Goal: Transaction & Acquisition: Purchase product/service

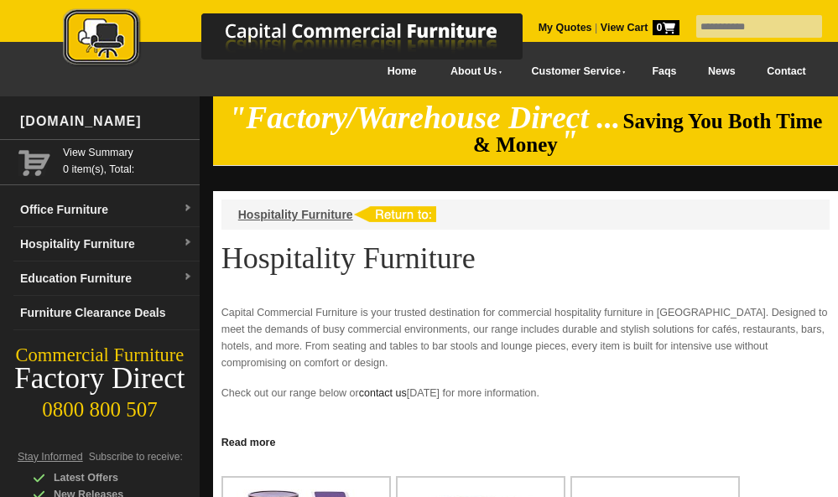
scroll to position [335, 0]
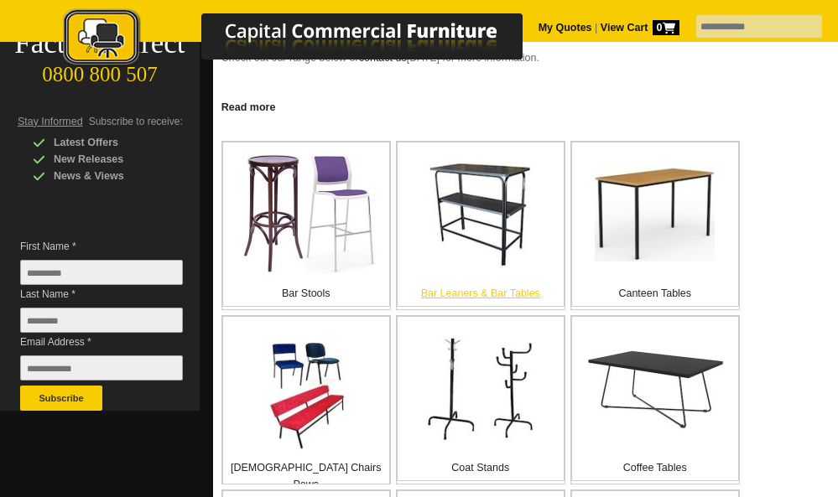
click at [507, 200] on img at bounding box center [481, 214] width 106 height 108
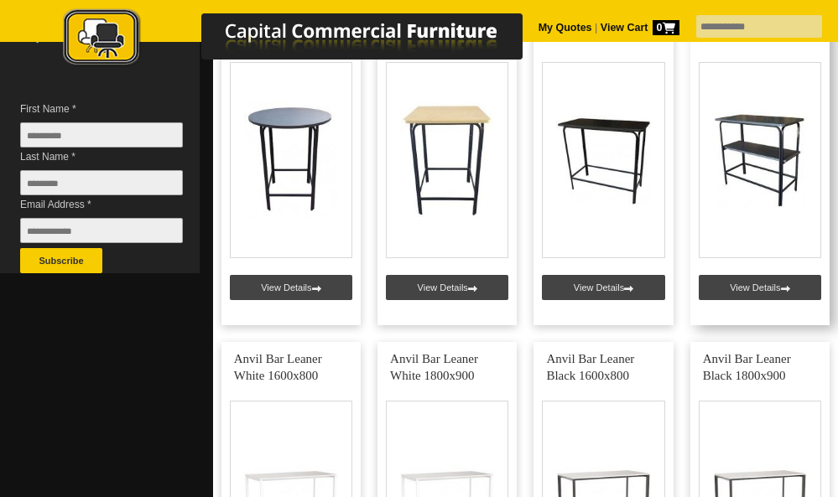
scroll to position [503, 0]
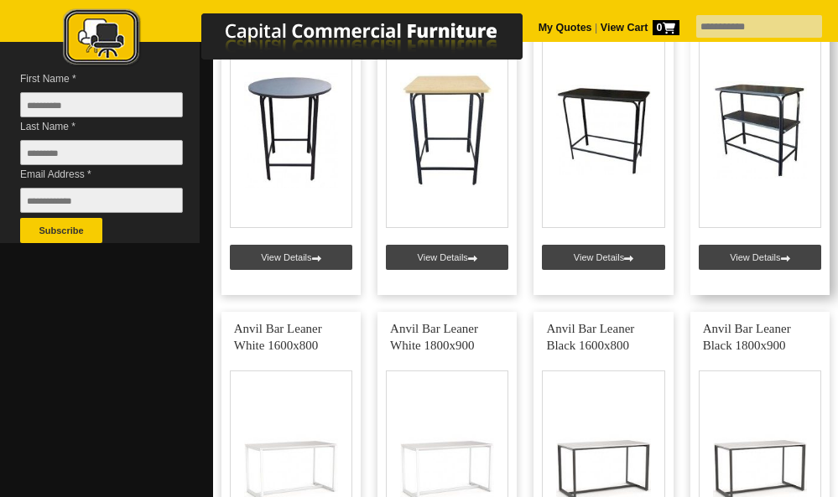
click at [769, 260] on link at bounding box center [759, 134] width 139 height 322
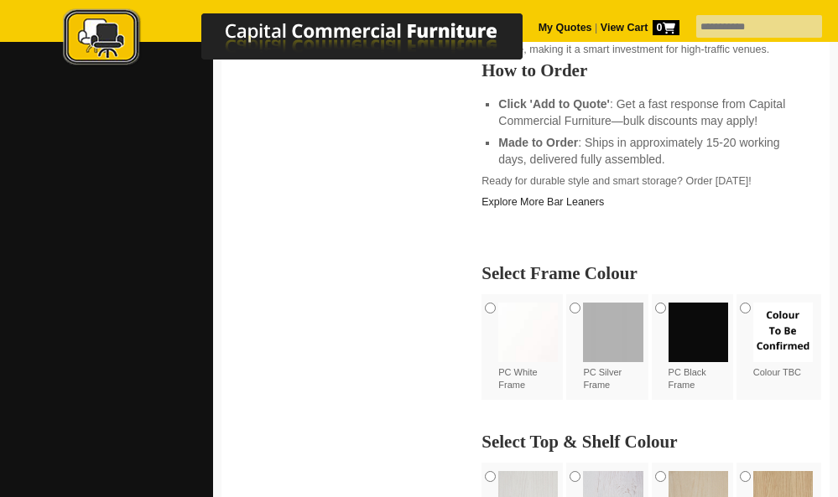
scroll to position [1006, 0]
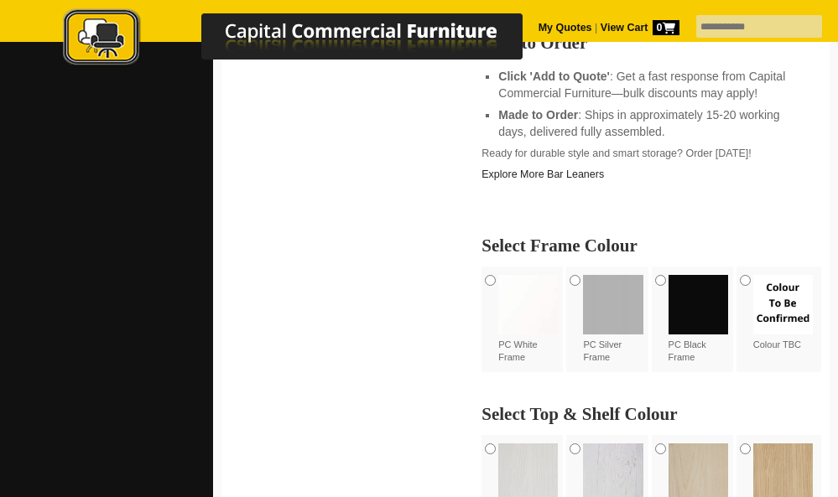
click at [725, 301] on img at bounding box center [698, 305] width 60 height 60
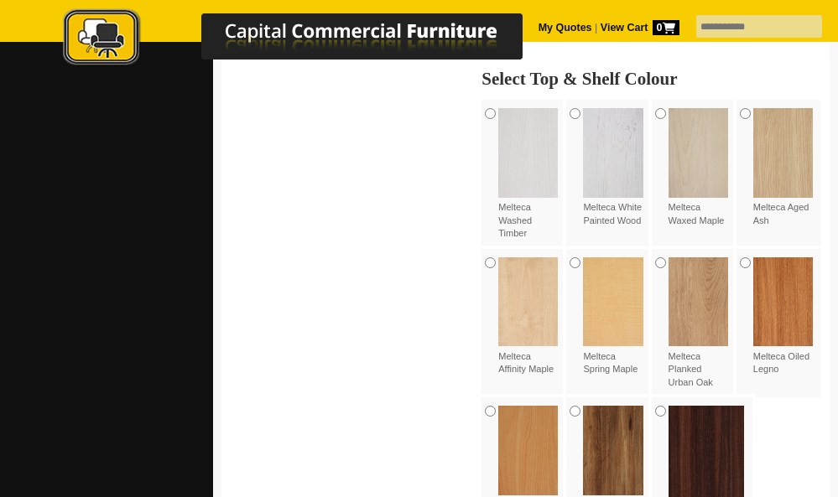
scroll to position [1426, 0]
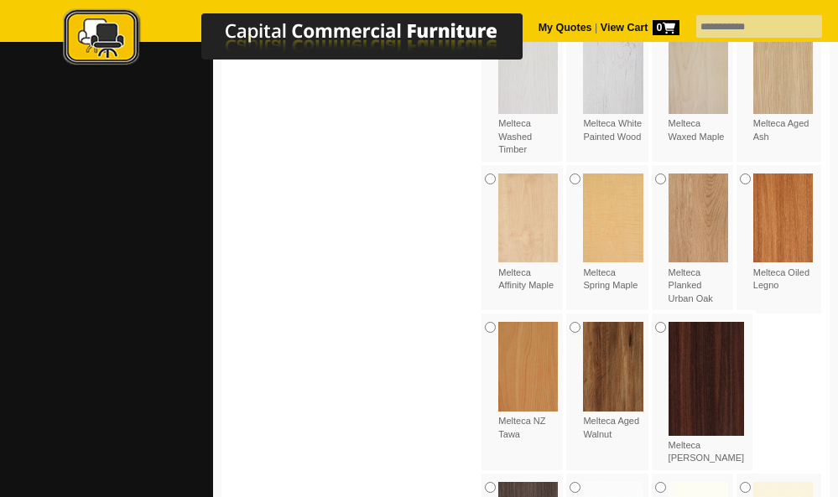
click at [767, 206] on img at bounding box center [783, 219] width 60 height 90
click at [787, 242] on img at bounding box center [783, 219] width 60 height 90
click at [783, 245] on img at bounding box center [783, 219] width 60 height 90
click at [791, 231] on img at bounding box center [783, 219] width 60 height 90
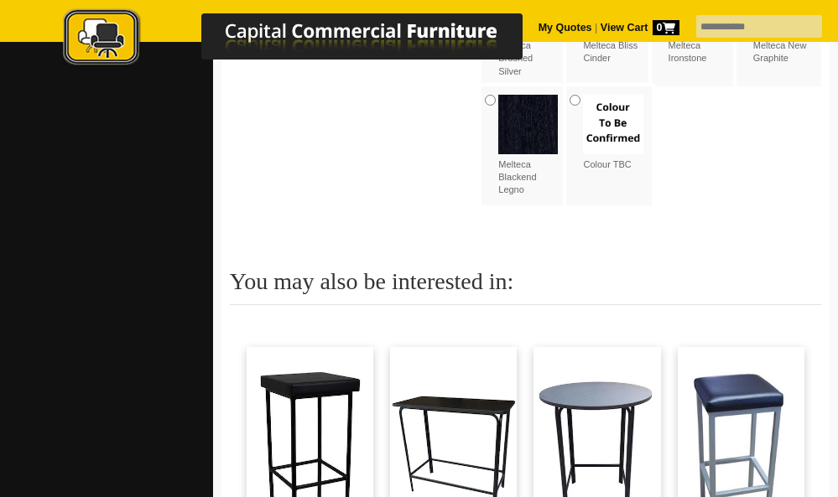
scroll to position [2600, 0]
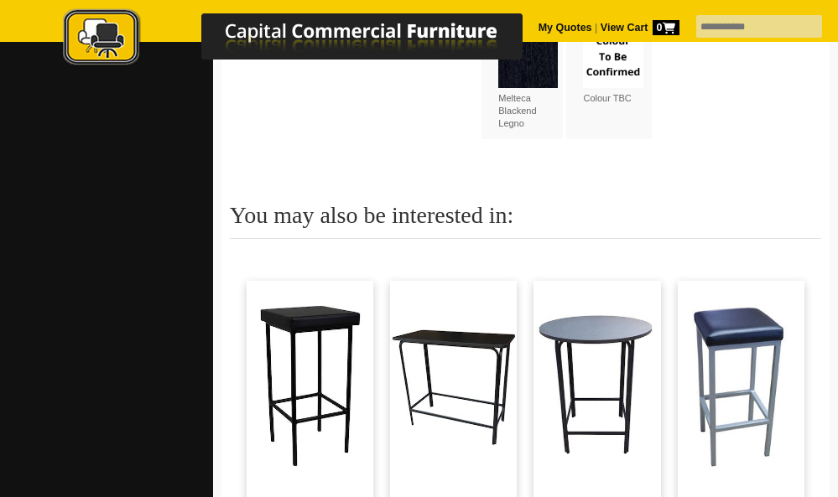
click at [760, 281] on img at bounding box center [741, 386] width 127 height 210
click at [759, 281] on img at bounding box center [741, 386] width 127 height 210
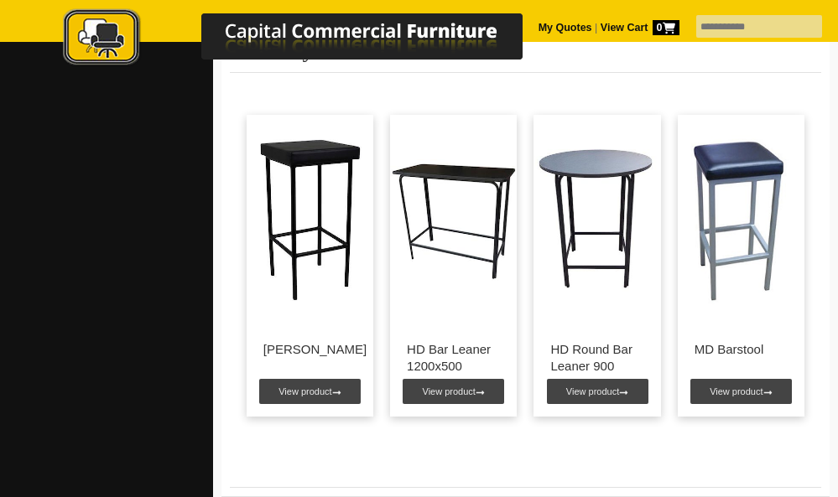
scroll to position [2767, 0]
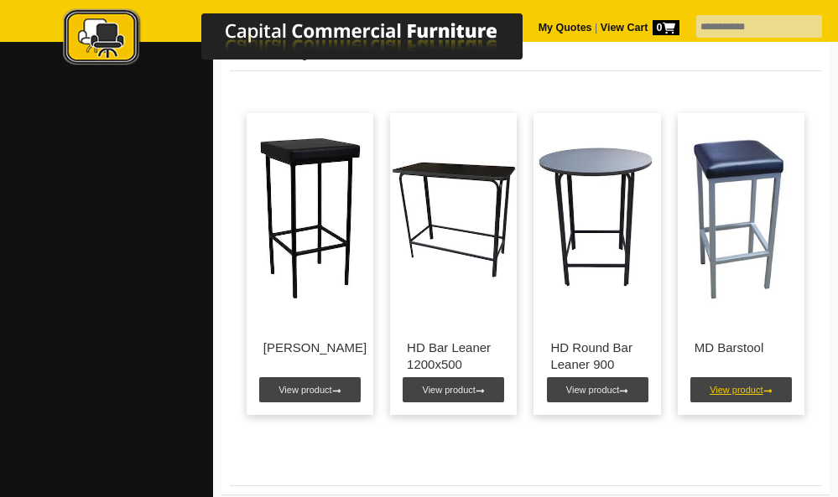
click at [753, 377] on link "View product" at bounding box center [740, 389] width 101 height 25
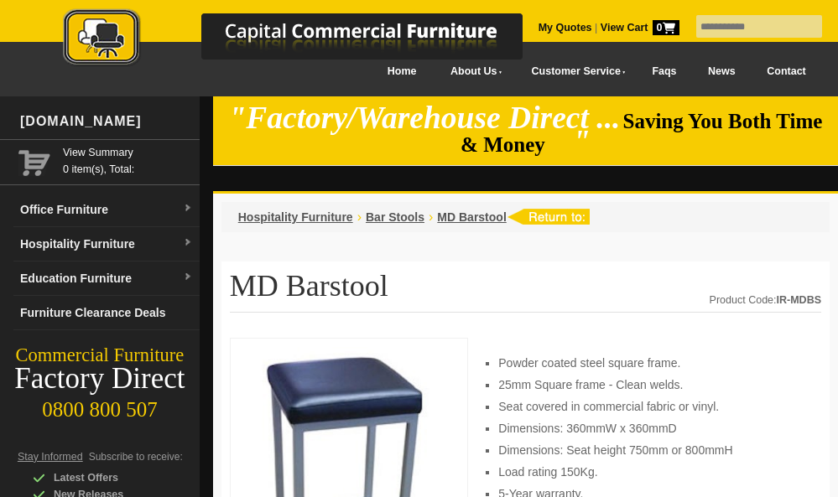
click at [367, 390] on img at bounding box center [349, 492] width 221 height 291
click at [353, 395] on img at bounding box center [349, 492] width 221 height 291
click at [403, 210] on li "Bar Stools" at bounding box center [395, 217] width 59 height 17
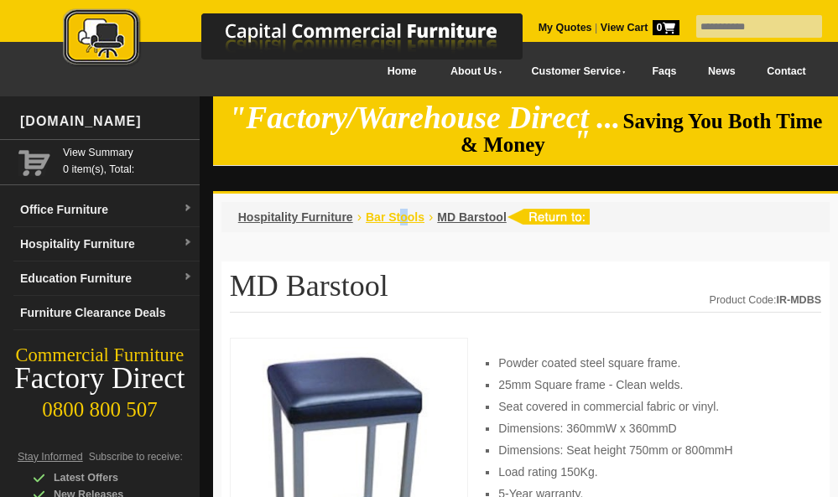
drag, startPoint x: 403, startPoint y: 210, endPoint x: 402, endPoint y: 219, distance: 8.4
click at [402, 219] on span "Bar Stools" at bounding box center [395, 216] width 59 height 13
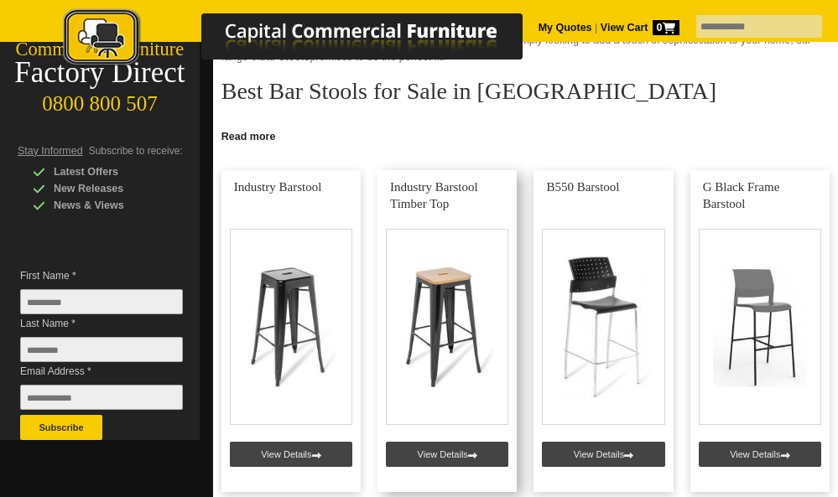
scroll to position [335, 0]
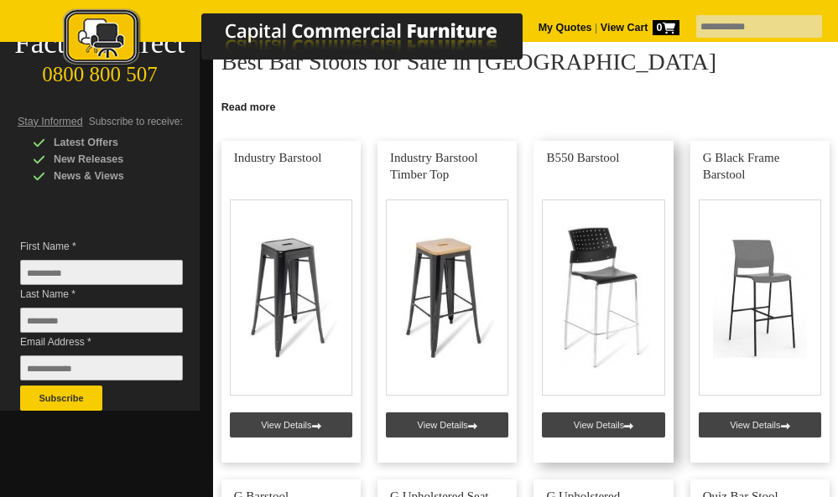
click at [581, 157] on link at bounding box center [602, 302] width 139 height 322
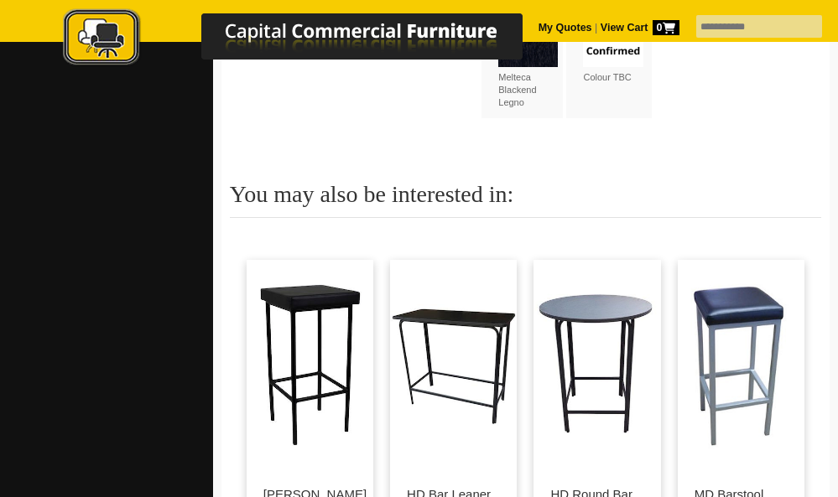
scroll to position [2516, 0]
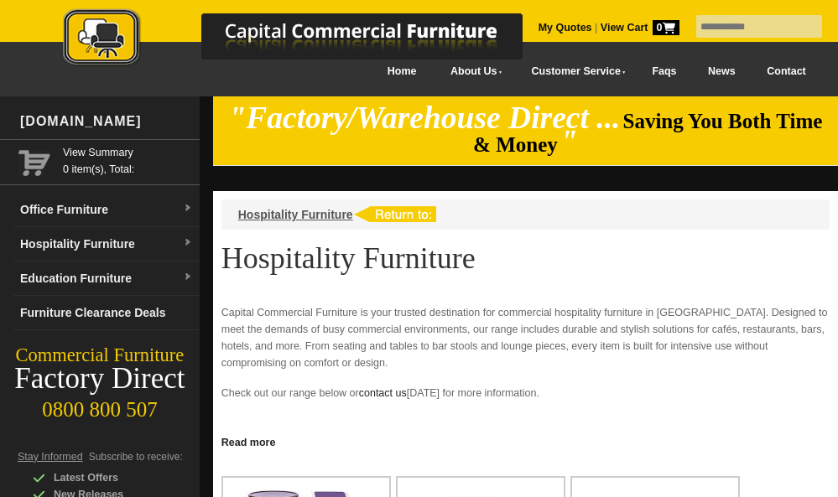
scroll to position [335, 0]
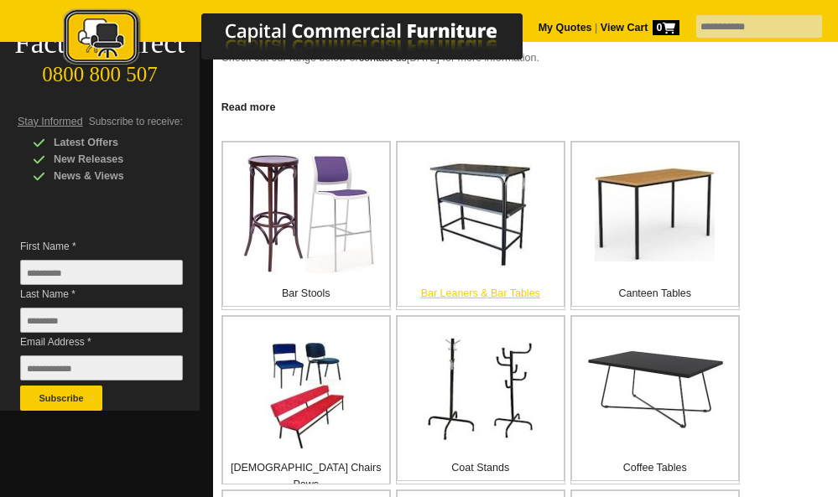
click at [489, 191] on img at bounding box center [481, 214] width 106 height 108
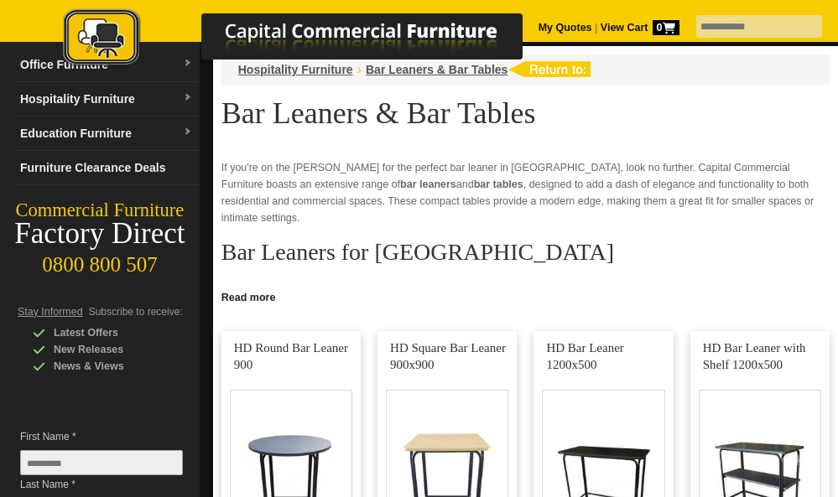
scroll to position [168, 0]
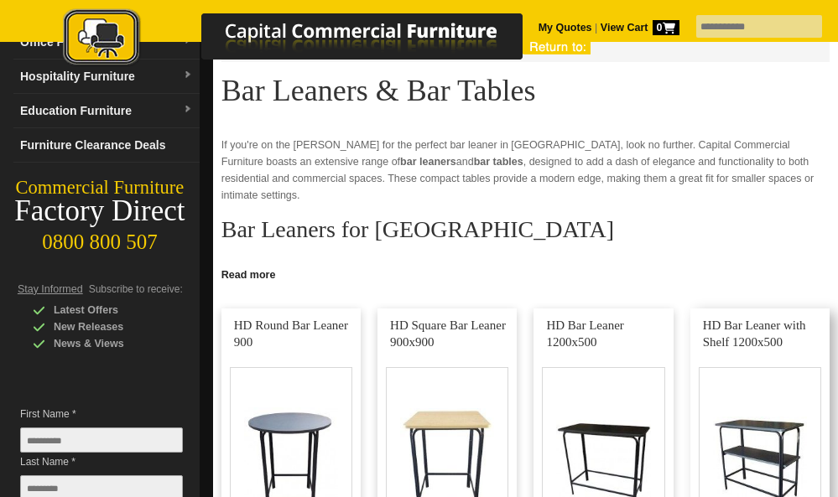
click at [753, 322] on link at bounding box center [759, 470] width 139 height 322
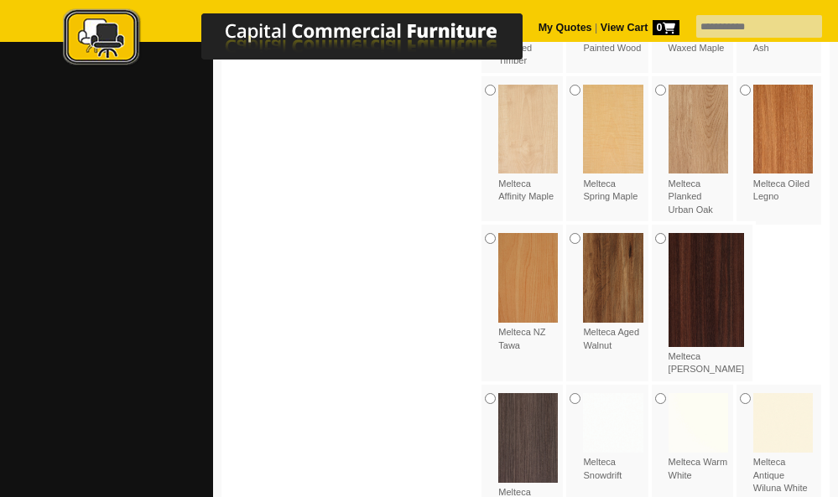
scroll to position [1426, 0]
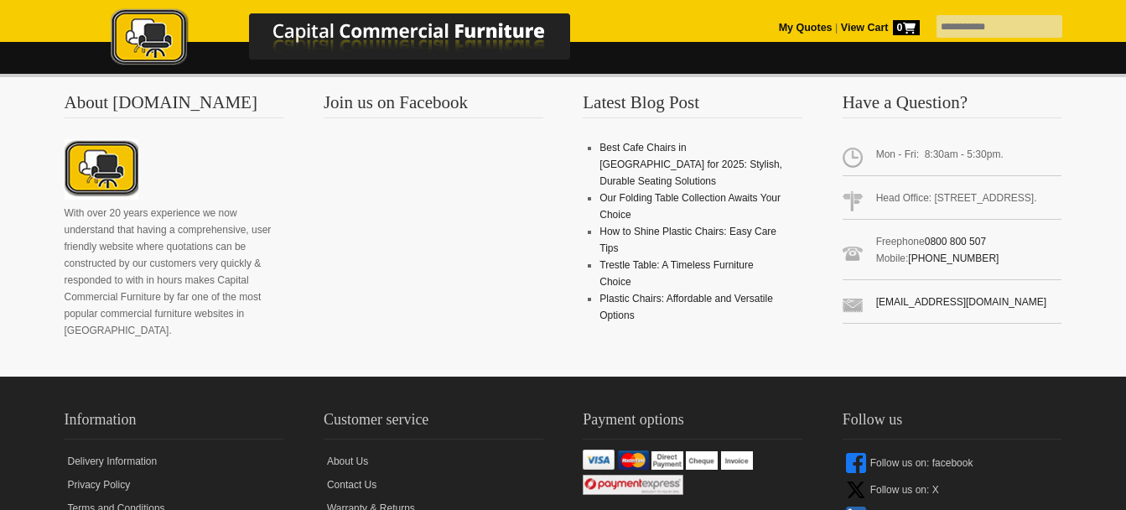
scroll to position [1018, 0]
